Goal: Task Accomplishment & Management: Manage account settings

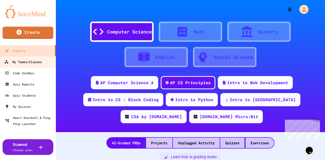
click at [19, 62] on div "My Teams/Classes" at bounding box center [22, 62] width 37 height 6
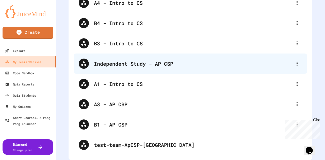
scroll to position [51, 0]
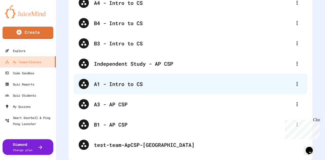
click at [132, 85] on div "A1 - Intro to CS" at bounding box center [193, 84] width 198 height 8
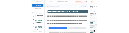
scroll to position [41, 0]
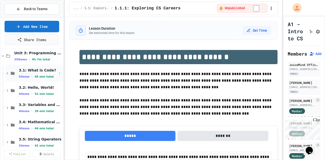
click at [31, 68] on span "3.1: What is Code?" at bounding box center [38, 70] width 38 height 5
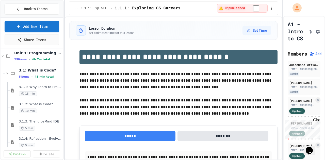
click at [31, 68] on span "3.1: What is Code?" at bounding box center [40, 70] width 43 height 5
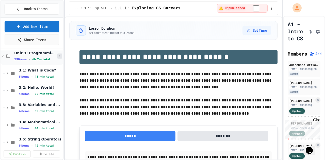
click at [58, 56] on icon at bounding box center [59, 56] width 3 height 3
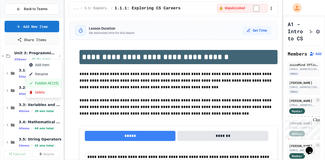
click at [39, 82] on button "Publish All (25)" at bounding box center [44, 83] width 36 height 9
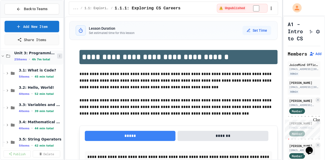
click at [58, 55] on icon at bounding box center [59, 56] width 3 height 3
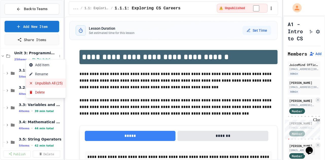
click at [48, 84] on button "Unpublish All (25)" at bounding box center [46, 83] width 40 height 9
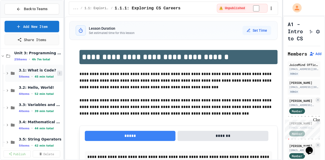
click at [58, 74] on icon at bounding box center [59, 73] width 3 height 3
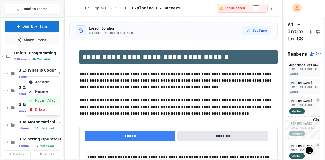
click at [42, 100] on button "Publish All (5)" at bounding box center [43, 100] width 34 height 9
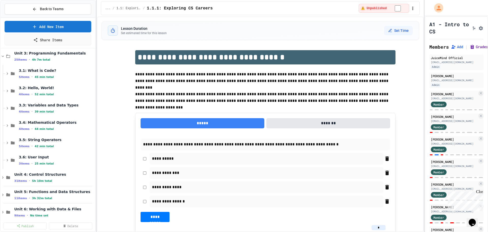
click at [325, 49] on icon at bounding box center [472, 47] width 3 height 4
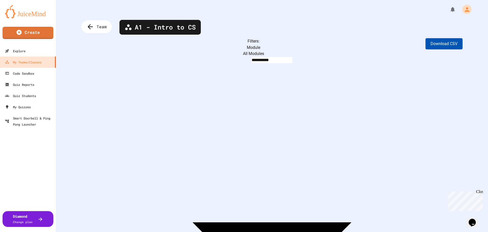
click at [325, 42] on button "Download CSV" at bounding box center [444, 43] width 37 height 11
click at [89, 24] on icon at bounding box center [89, 27] width 8 height 8
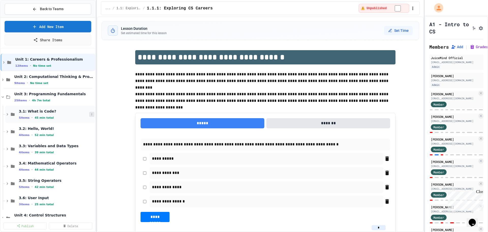
click at [89, 115] on button at bounding box center [91, 114] width 5 height 5
click at [73, 143] on button "Unpublish All (5)" at bounding box center [77, 141] width 38 height 9
click at [90, 131] on icon at bounding box center [91, 131] width 3 height 3
click at [79, 159] on button "Publish All (4)" at bounding box center [75, 159] width 34 height 9
click at [325, 31] on icon "Assignment Settings" at bounding box center [480, 28] width 5 height 5
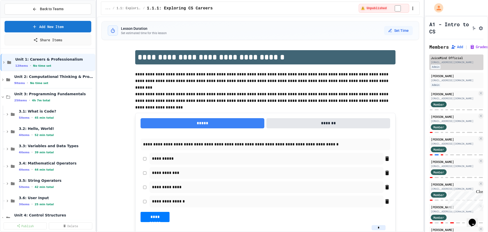
drag, startPoint x: 385, startPoint y: 147, endPoint x: 433, endPoint y: 75, distance: 85.8
drag, startPoint x: 472, startPoint y: 57, endPoint x: 474, endPoint y: 54, distance: 4.0
click at [325, 50] on div "Members Add | Grades" at bounding box center [456, 46] width 54 height 7
click at [325, 49] on icon at bounding box center [472, 46] width 5 height 5
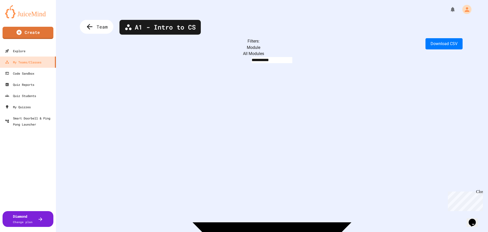
click at [91, 29] on icon at bounding box center [89, 27] width 8 height 8
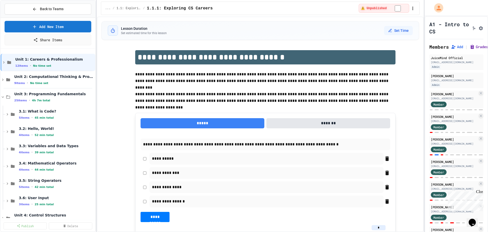
click at [325, 49] on button "Grades" at bounding box center [479, 46] width 18 height 5
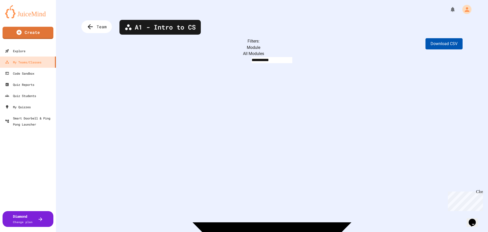
click at [325, 44] on button "Download CSV" at bounding box center [444, 43] width 37 height 11
click at [94, 26] on div "Team" at bounding box center [97, 27] width 34 height 14
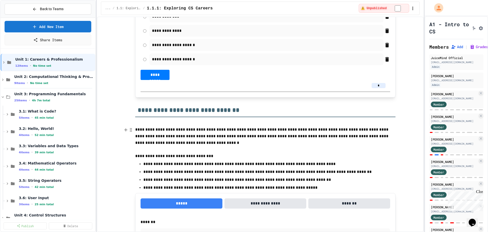
scroll to position [559, 0]
click at [35, 128] on span "3.2: Hello, World!" at bounding box center [54, 128] width 70 height 5
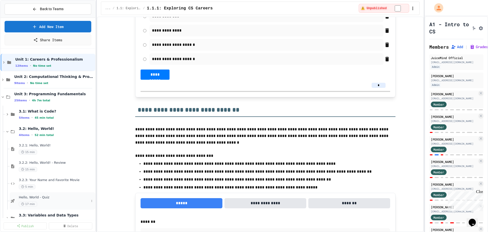
click at [39, 160] on span "Hello, World - Quiz" at bounding box center [54, 197] width 70 height 4
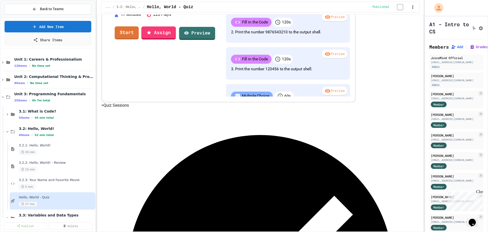
scroll to position [156, 0]
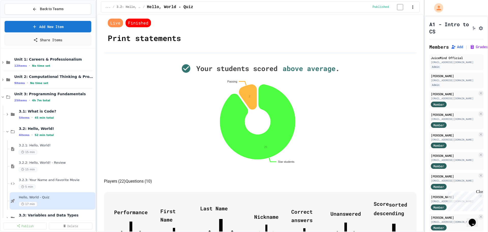
scroll to position [76, 0]
click at [90, 149] on icon at bounding box center [91, 148] width 3 height 3
click at [75, 160] on button "Unpublish" at bounding box center [77, 176] width 39 height 9
click at [41, 128] on span "3.2: Hello, World!" at bounding box center [54, 128] width 70 height 5
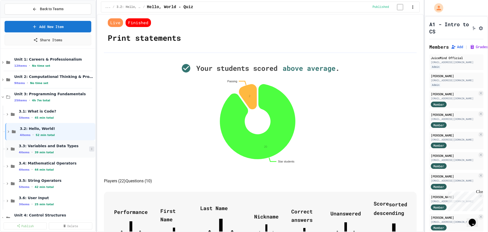
click at [90, 150] on icon at bounding box center [91, 148] width 3 height 3
click at [73, 160] on button "Publish All (4)" at bounding box center [75, 176] width 34 height 9
click at [49, 146] on span "3.3: Variables and Data Types" at bounding box center [54, 145] width 70 height 5
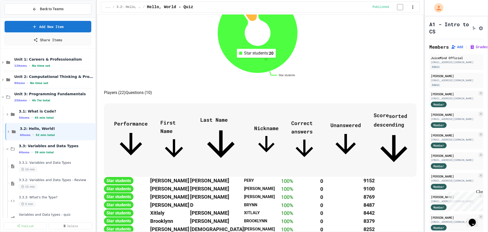
scroll to position [178, 0]
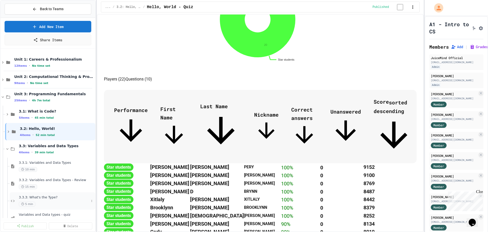
click at [43, 160] on span "3.3.3: What's the Type?" at bounding box center [54, 197] width 70 height 4
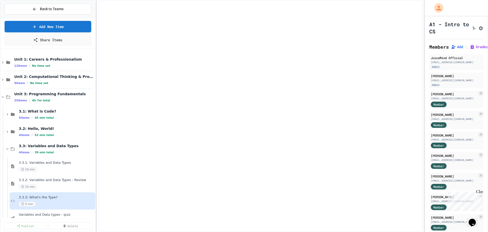
select select "*******"
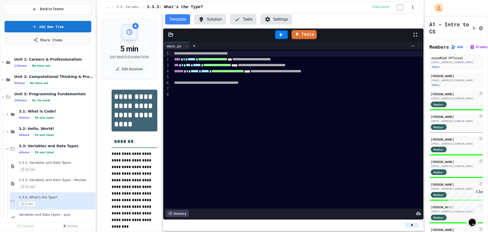
scroll to position [25, 0]
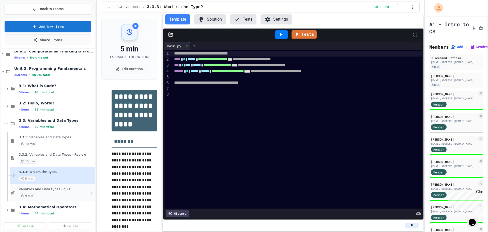
click at [51, 160] on span "Variables and Data types - quiz" at bounding box center [54, 189] width 70 height 4
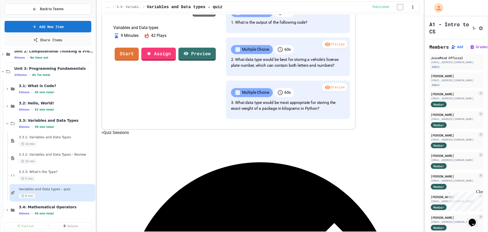
scroll to position [127, 0]
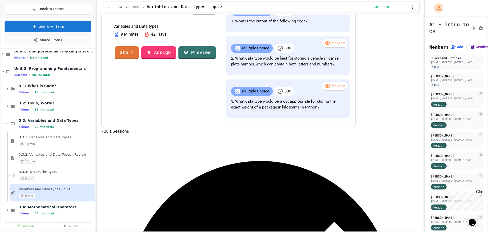
click at [325, 49] on icon at bounding box center [472, 47] width 3 height 4
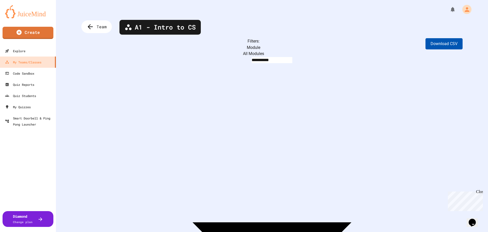
click at [325, 43] on button "Download CSV" at bounding box center [444, 43] width 37 height 11
click at [90, 23] on icon at bounding box center [89, 27] width 8 height 8
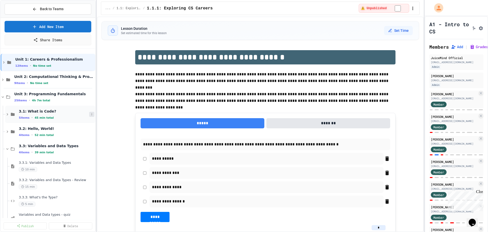
click at [89, 112] on button at bounding box center [91, 114] width 5 height 5
click at [117, 85] on div at bounding box center [244, 116] width 488 height 232
click at [90, 131] on icon at bounding box center [91, 131] width 3 height 3
drag, startPoint x: 93, startPoint y: 107, endPoint x: 91, endPoint y: 120, distance: 13.2
click at [91, 120] on div at bounding box center [244, 116] width 488 height 232
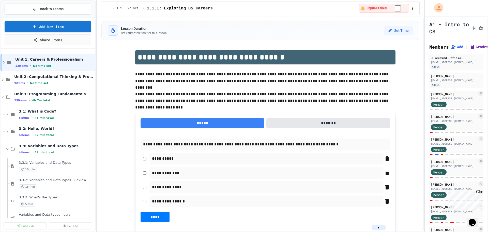
click at [325, 49] on icon at bounding box center [472, 46] width 5 height 5
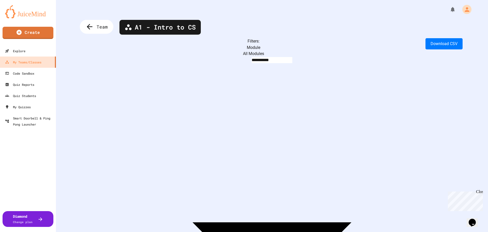
click at [99, 26] on span "Team" at bounding box center [102, 26] width 11 height 7
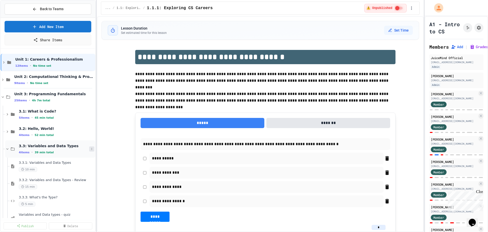
click at [90, 149] on icon at bounding box center [91, 148] width 3 height 3
click at [48, 128] on div at bounding box center [244, 116] width 488 height 232
click at [90, 130] on icon at bounding box center [91, 131] width 3 height 3
click at [81, 159] on button "Publish All (4)" at bounding box center [75, 159] width 34 height 9
click at [90, 131] on icon at bounding box center [91, 131] width 3 height 3
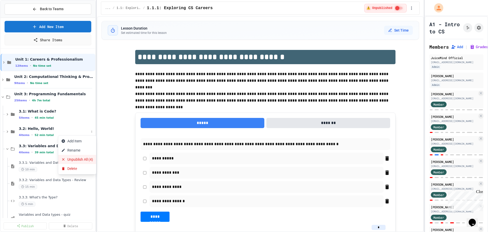
click at [81, 159] on button "Unpublish All (4)" at bounding box center [77, 159] width 38 height 9
click at [470, 49] on icon at bounding box center [472, 46] width 5 height 5
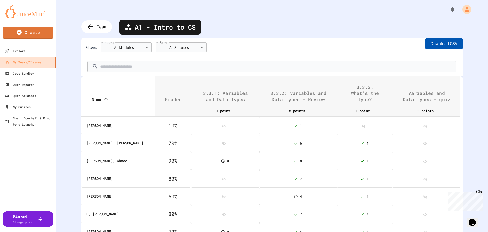
click at [437, 45] on button "Download CSV" at bounding box center [444, 43] width 37 height 11
click at [87, 27] on icon at bounding box center [89, 27] width 8 height 8
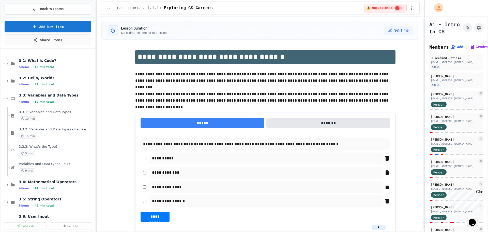
scroll to position [51, 0]
click at [39, 163] on span "Variables and Data types - quiz" at bounding box center [54, 163] width 70 height 4
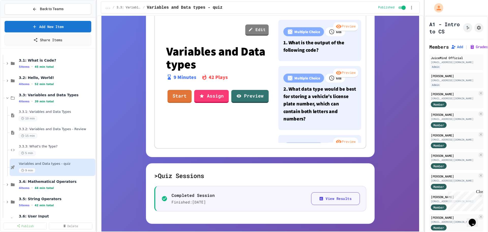
scroll to position [153, 0]
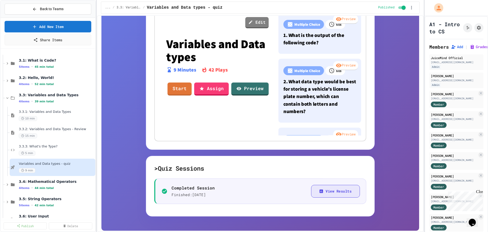
click at [324, 193] on button "View Results" at bounding box center [335, 191] width 49 height 13
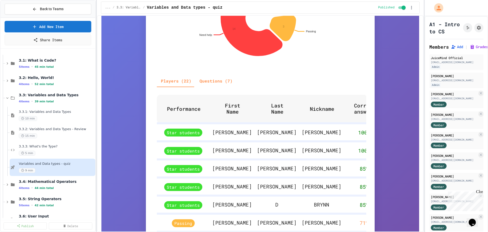
scroll to position [201, 0]
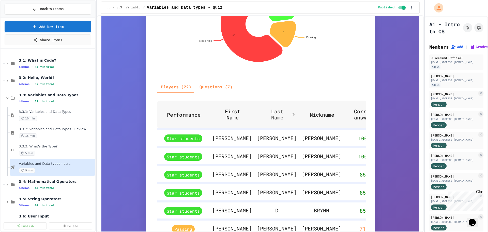
click at [265, 116] on span "Last Name" at bounding box center [281, 114] width 32 height 12
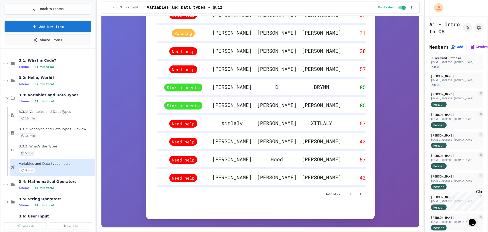
scroll to position [328, 0]
click at [361, 195] on icon "Go to next page" at bounding box center [361, 194] width 6 height 6
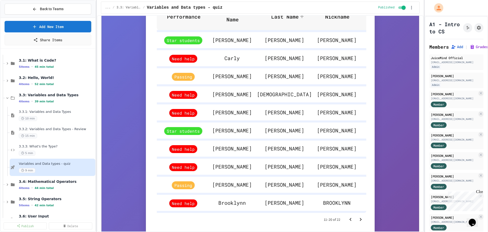
scroll to position [302, 0]
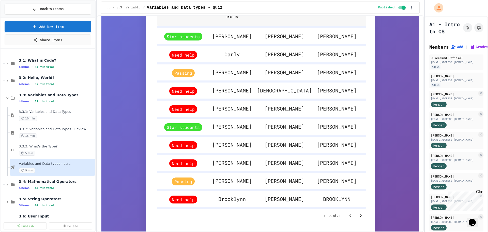
click at [360, 218] on icon "Go to next page" at bounding box center [361, 215] width 6 height 6
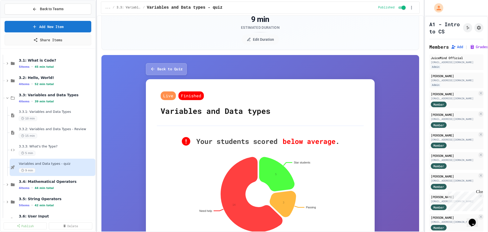
scroll to position [0, 0]
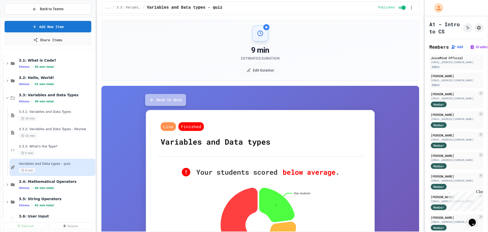
click at [149, 98] on icon "button" at bounding box center [151, 99] width 5 height 5
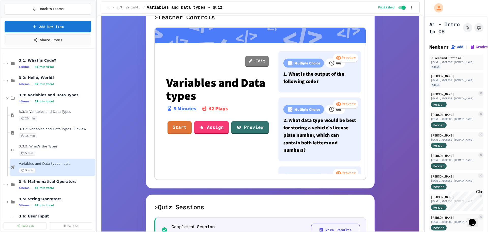
scroll to position [127, 0]
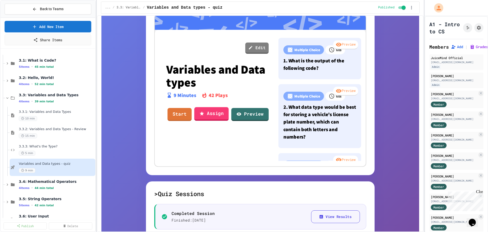
click at [205, 113] on link "Assign" at bounding box center [211, 114] width 34 height 14
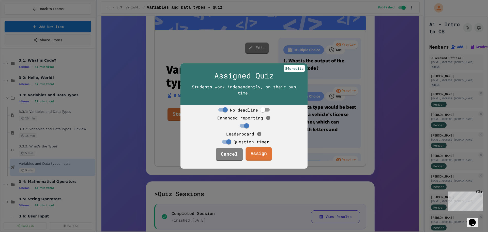
click at [254, 160] on link "Assign" at bounding box center [259, 154] width 26 height 14
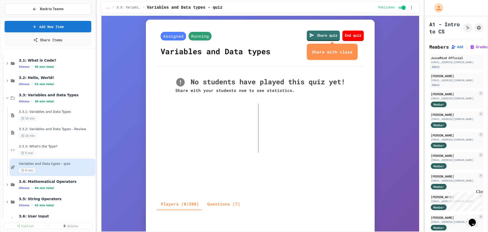
scroll to position [102, 0]
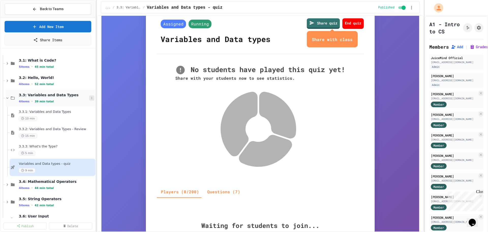
click at [90, 97] on icon at bounding box center [91, 97] width 3 height 3
click at [77, 125] on button "Unpublish All (4)" at bounding box center [77, 125] width 38 height 9
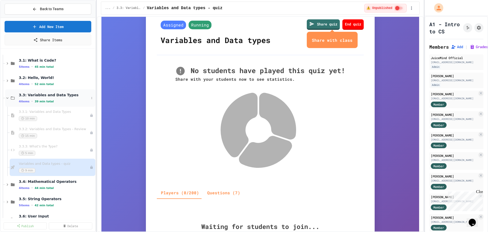
click at [56, 96] on span "3.3: Variables and Data Types" at bounding box center [54, 95] width 70 height 5
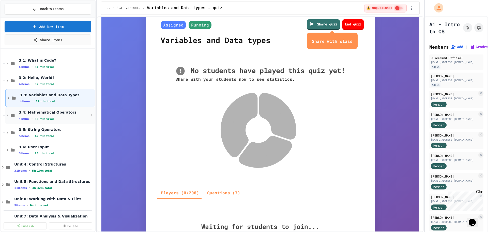
click at [69, 113] on span "3.4: Mathematical Operators" at bounding box center [54, 112] width 70 height 5
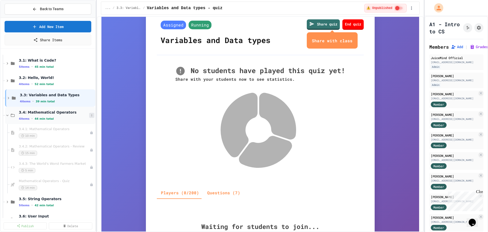
click at [92, 115] on icon at bounding box center [92, 115] width 1 height 2
click at [82, 142] on button "Publish All (4)" at bounding box center [75, 142] width 34 height 9
click at [45, 129] on span "3.4.1: Mathematical Operators" at bounding box center [54, 129] width 70 height 4
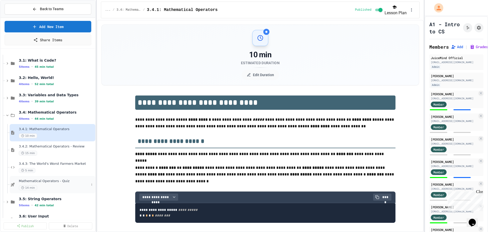
click at [47, 181] on span "Mathematical Operators - Quiz" at bounding box center [54, 181] width 70 height 4
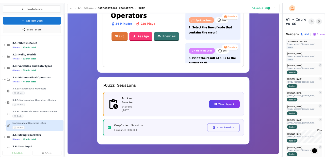
scroll to position [221, 0]
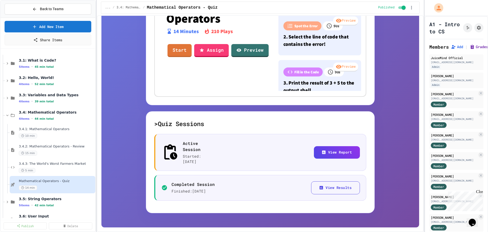
click at [473, 49] on icon at bounding box center [472, 46] width 5 height 5
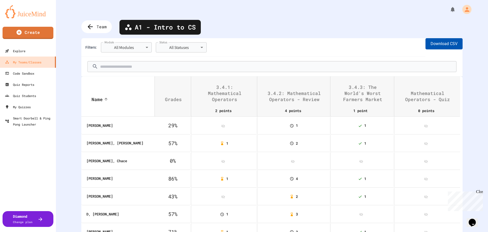
click at [428, 41] on button "Download CSV" at bounding box center [444, 43] width 37 height 11
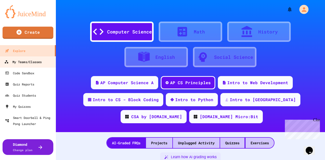
click at [37, 64] on div "My Teams/Classes" at bounding box center [22, 62] width 37 height 6
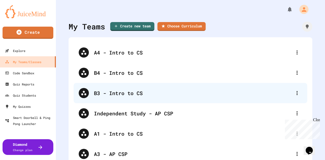
click at [113, 93] on div "B3 - Intro to CS" at bounding box center [193, 93] width 198 height 8
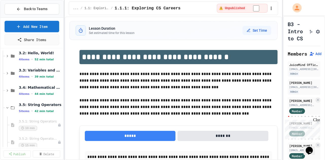
scroll to position [76, 0]
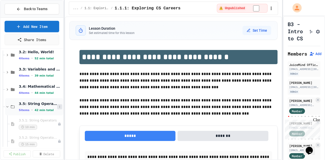
click at [58, 107] on icon at bounding box center [59, 107] width 3 height 3
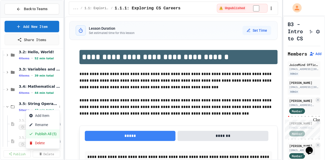
click at [42, 133] on button "Publish All (5)" at bounding box center [43, 134] width 34 height 9
